Goal: Task Accomplishment & Management: Manage account settings

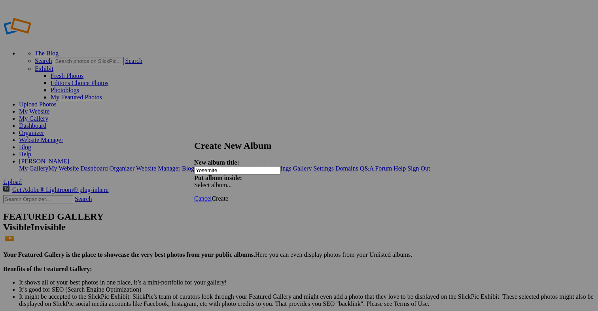
type input "Yosemite"
click at [228, 195] on span "Create" at bounding box center [220, 198] width 17 height 7
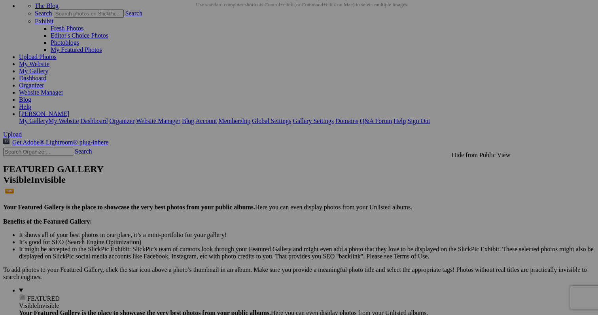
scroll to position [49, 0]
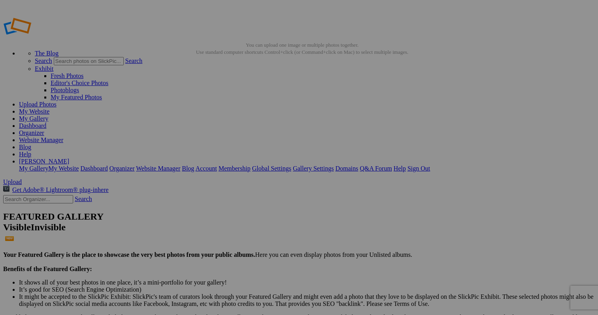
scroll to position [0, 0]
click at [246, 213] on link "Yes" at bounding box center [241, 216] width 9 height 7
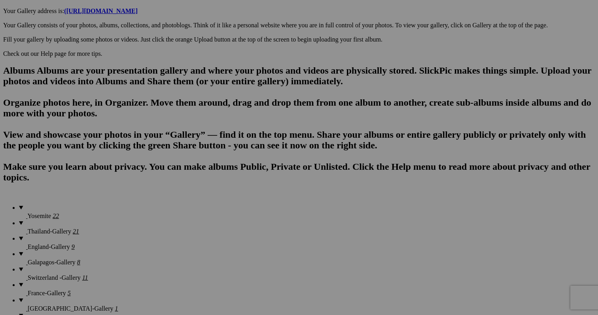
scroll to position [468, 0]
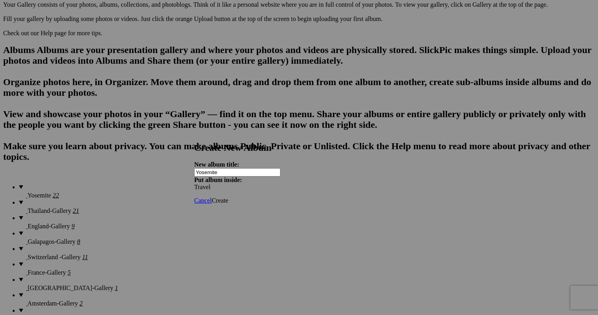
type input "Yosemite"
click at [228, 197] on span "Create" at bounding box center [220, 200] width 17 height 7
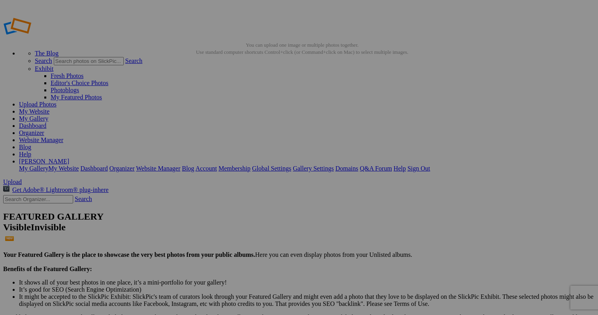
scroll to position [0, 0]
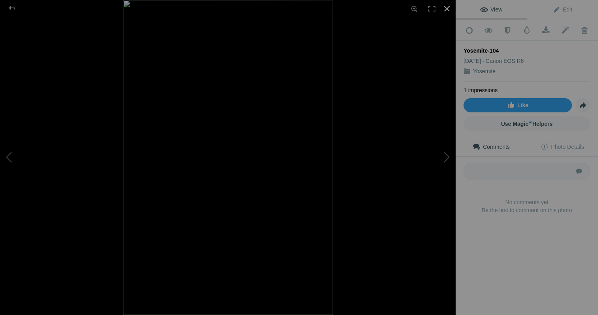
click at [448, 9] on div at bounding box center [446, 8] width 17 height 17
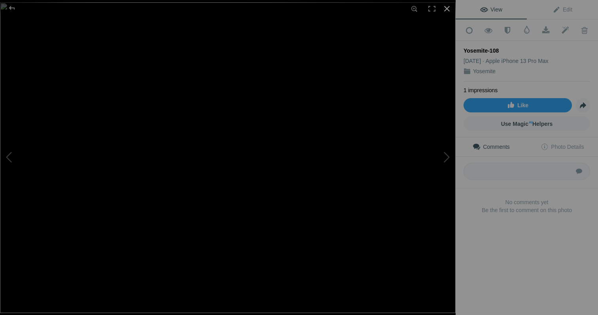
click at [447, 6] on div at bounding box center [446, 8] width 17 height 17
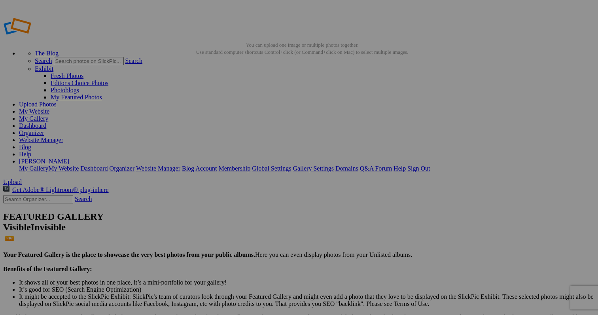
scroll to position [6, 0]
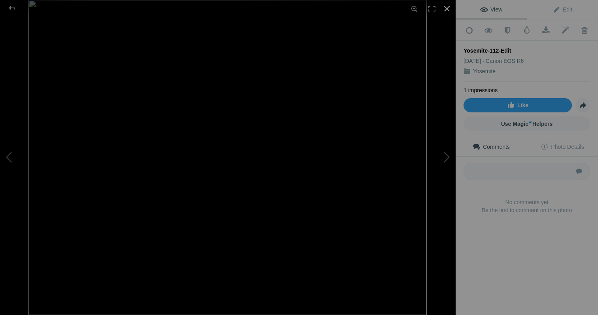
click at [447, 9] on div at bounding box center [446, 8] width 17 height 17
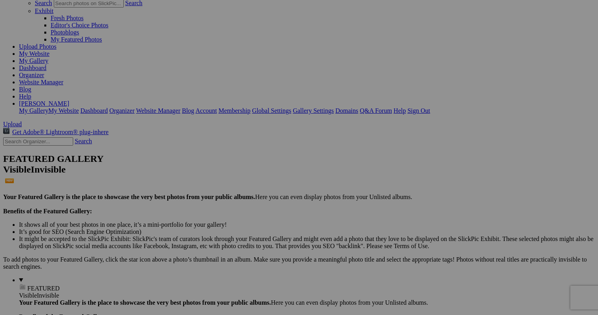
scroll to position [70, 0]
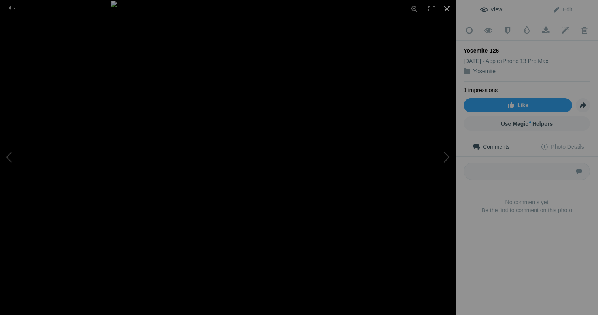
click at [447, 9] on div at bounding box center [446, 8] width 17 height 17
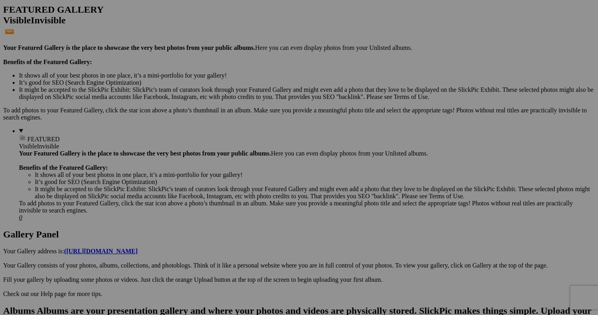
scroll to position [207, 0]
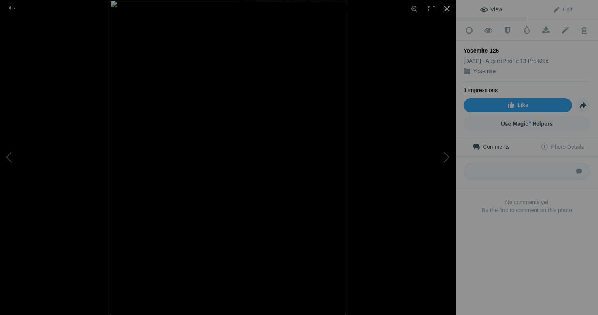
click at [446, 10] on div at bounding box center [446, 8] width 17 height 17
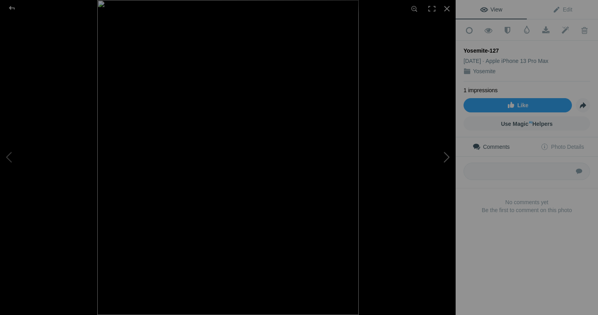
click at [445, 155] on button at bounding box center [425, 158] width 59 height 114
click at [13, 153] on button at bounding box center [29, 158] width 59 height 114
click at [448, 8] on div at bounding box center [446, 8] width 17 height 17
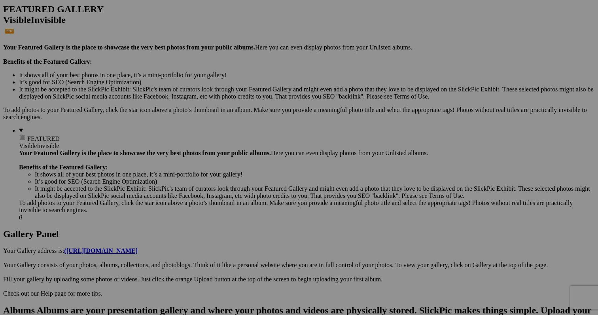
click at [246, 207] on span "Yes" at bounding box center [241, 209] width 9 height 7
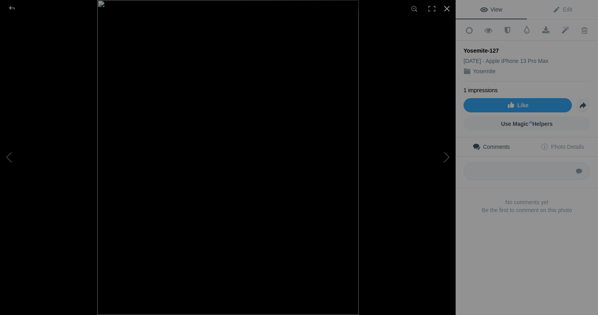
click at [447, 7] on div at bounding box center [446, 8] width 17 height 17
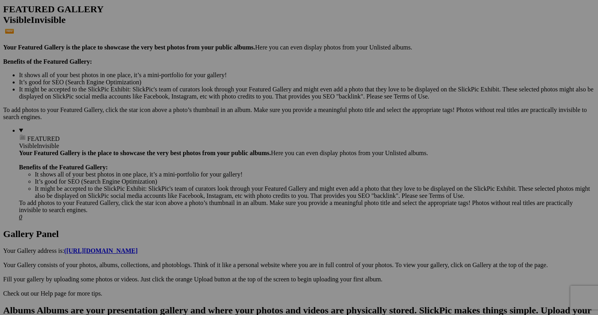
scroll to position [126, 0]
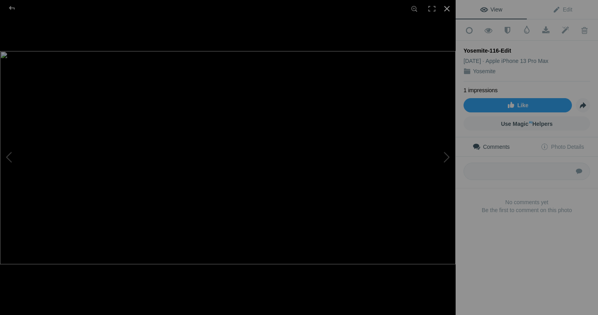
click at [448, 9] on div at bounding box center [446, 8] width 17 height 17
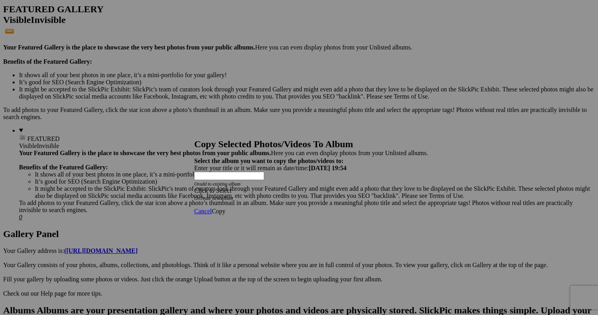
click at [194, 187] on span at bounding box center [194, 190] width 0 height 7
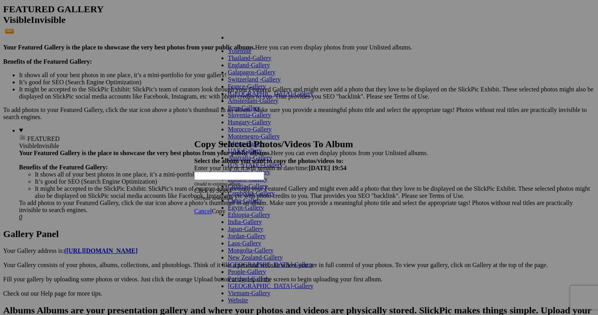
scroll to position [294, 0]
click at [248, 297] on span at bounding box center [248, 300] width 0 height 7
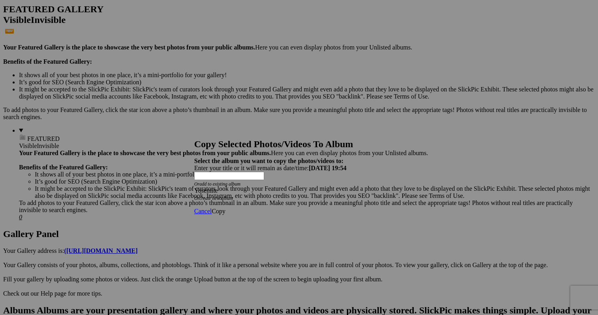
click at [225, 208] on span "Copy" at bounding box center [219, 211] width 14 height 7
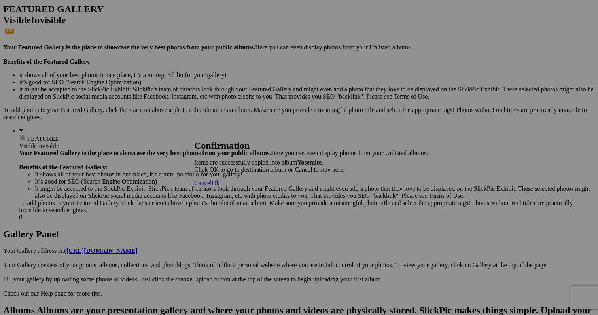
click at [212, 186] on span "Cancel" at bounding box center [202, 183] width 17 height 7
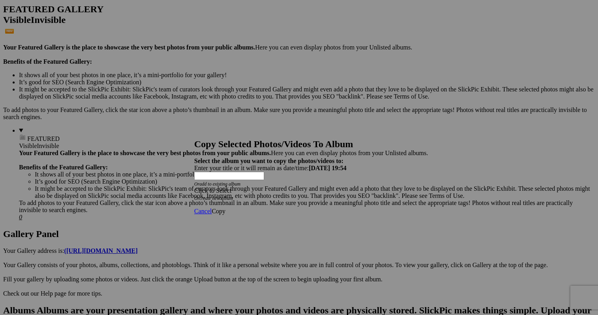
click at [303, 187] on div "Click to Select" at bounding box center [299, 190] width 210 height 7
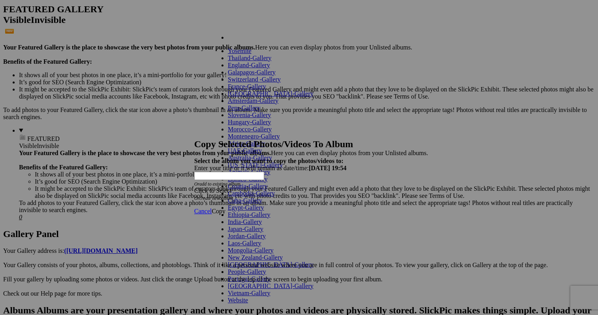
scroll to position [156, 0]
click at [271, 175] on link "Animals-Gallery" at bounding box center [249, 172] width 43 height 7
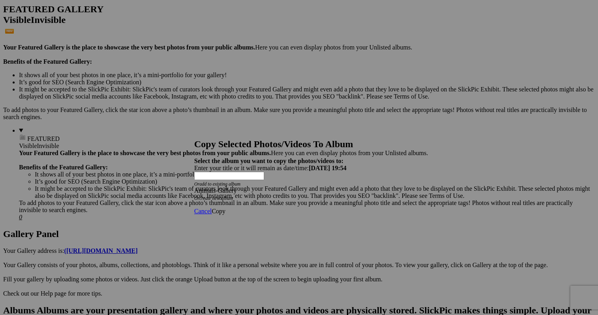
click at [225, 208] on span "Copy" at bounding box center [219, 211] width 14 height 7
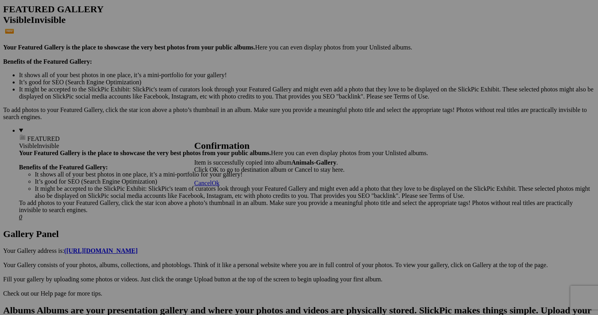
click at [212, 186] on span "Cancel" at bounding box center [202, 183] width 17 height 7
